Goal: Check status: Check status

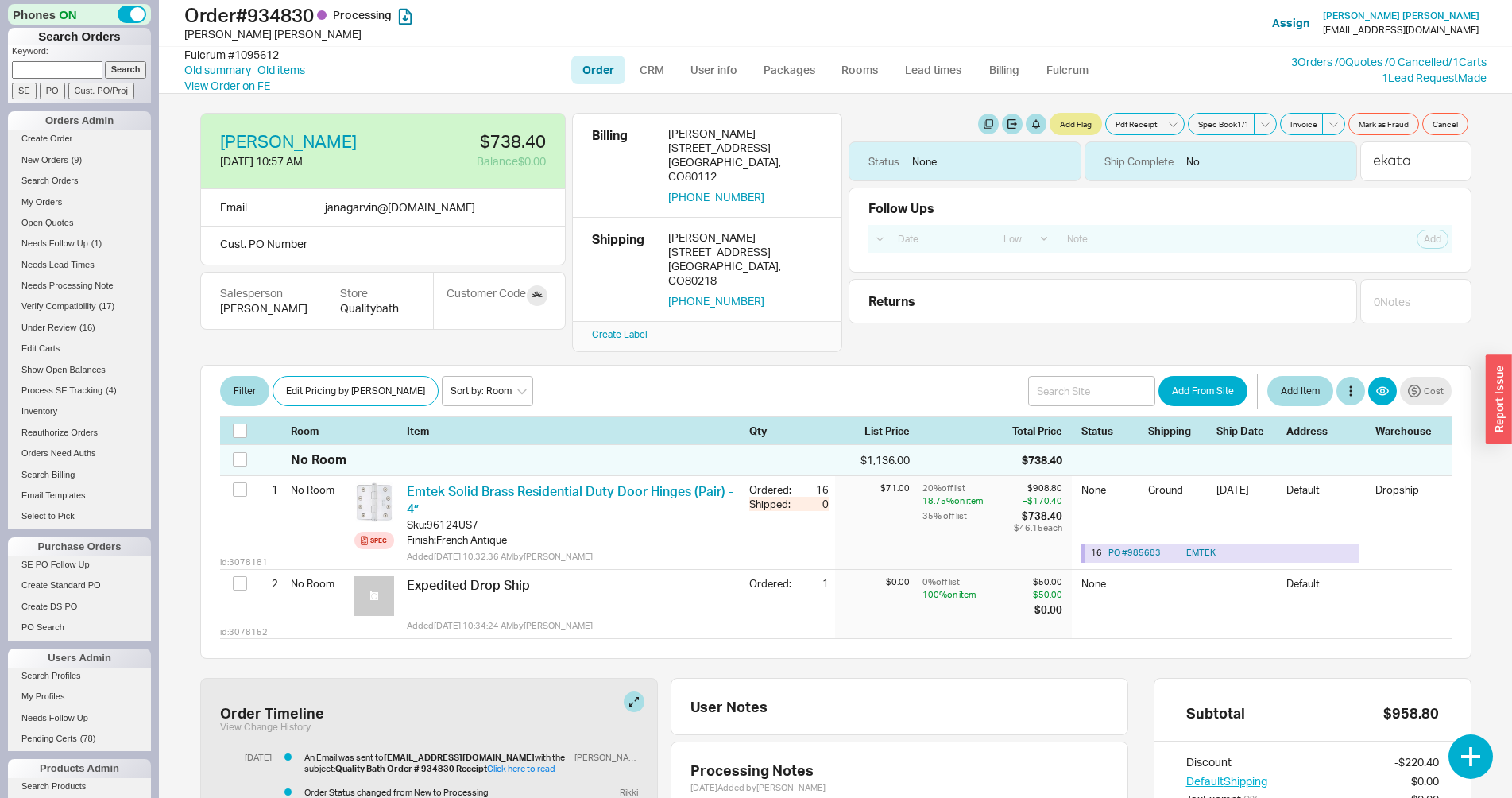
select select "LOW"
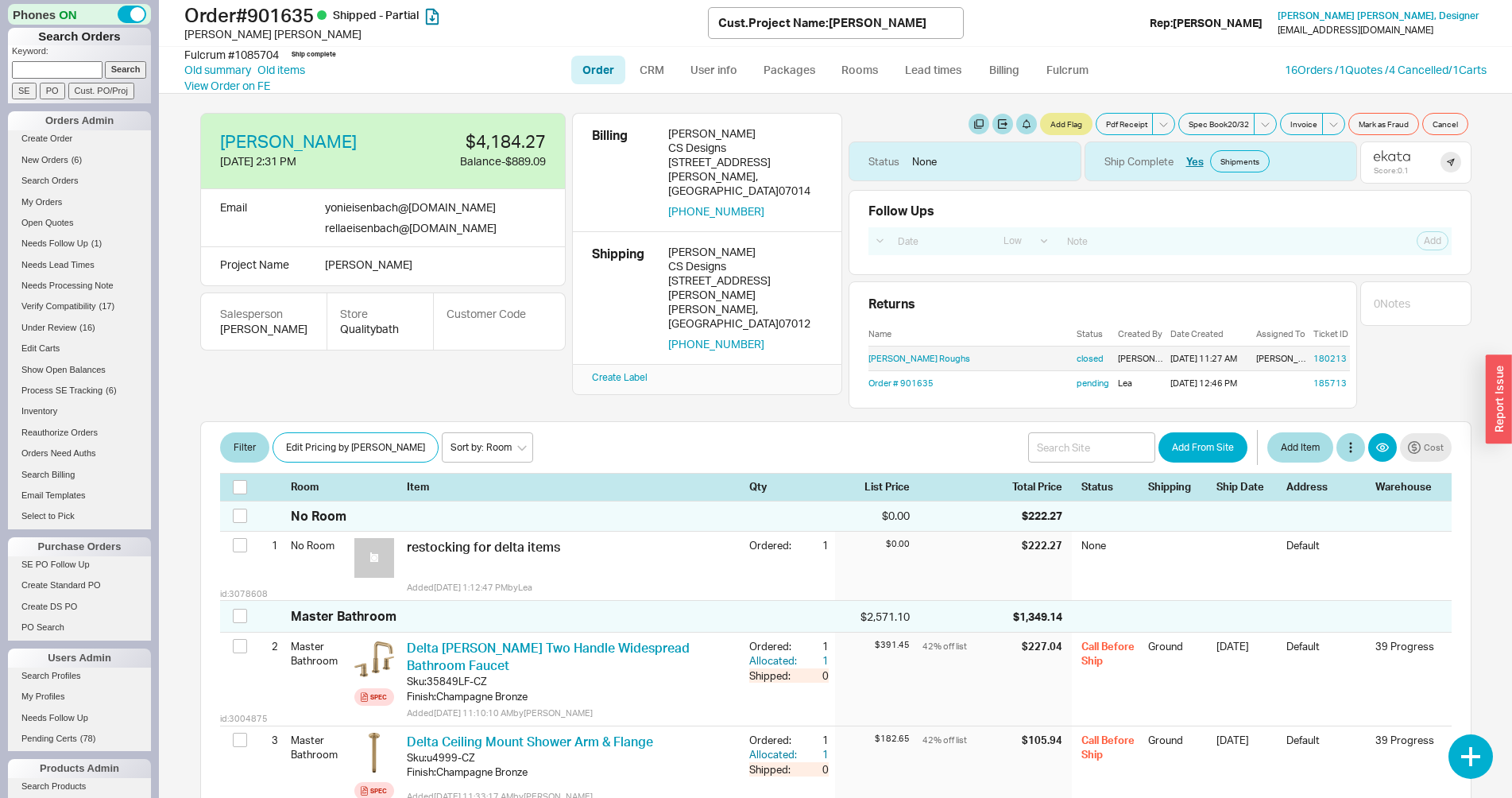
select select "LOW"
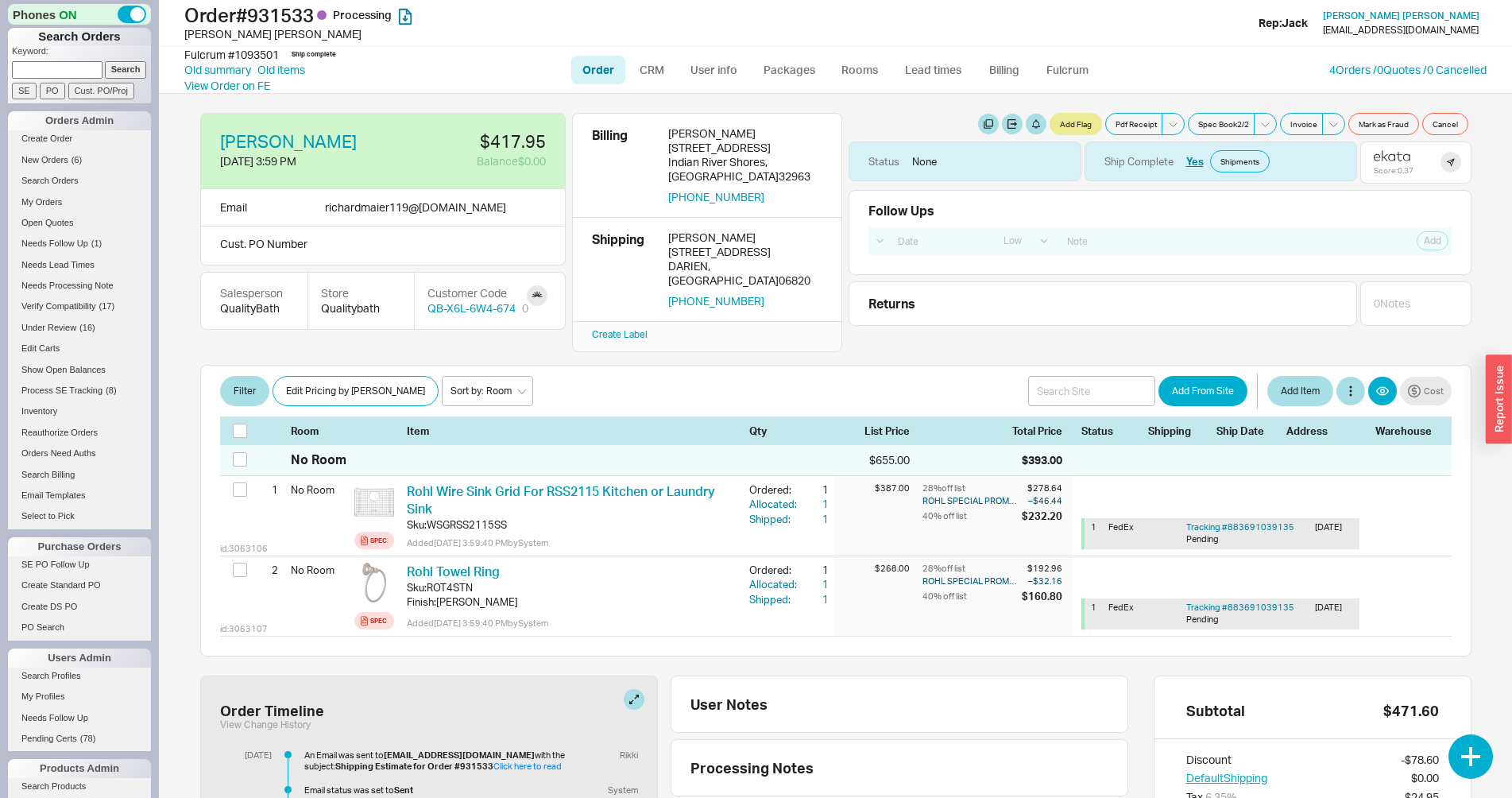
select select "LOW"
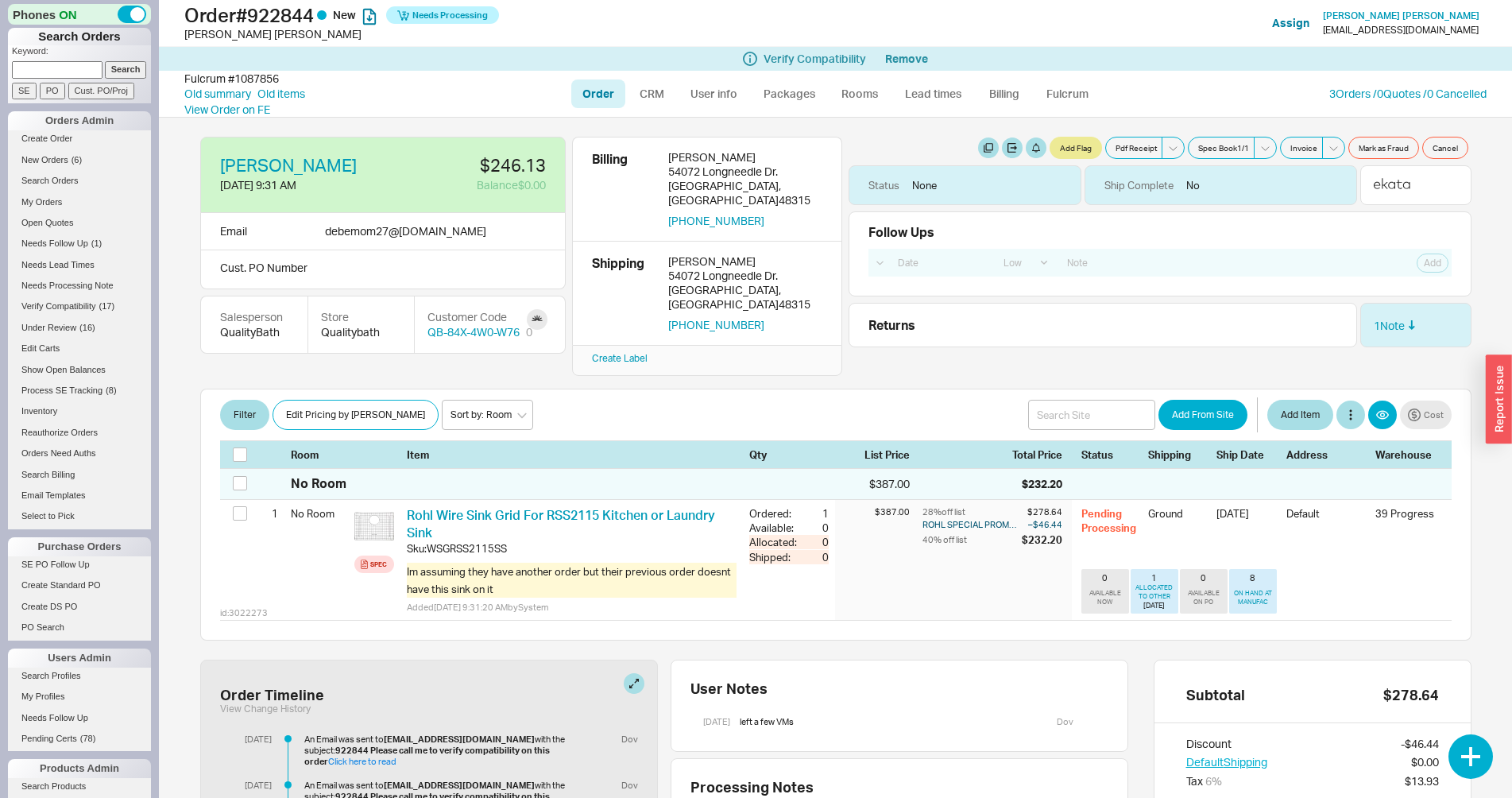
select select "LOW"
